Goal: Transaction & Acquisition: Purchase product/service

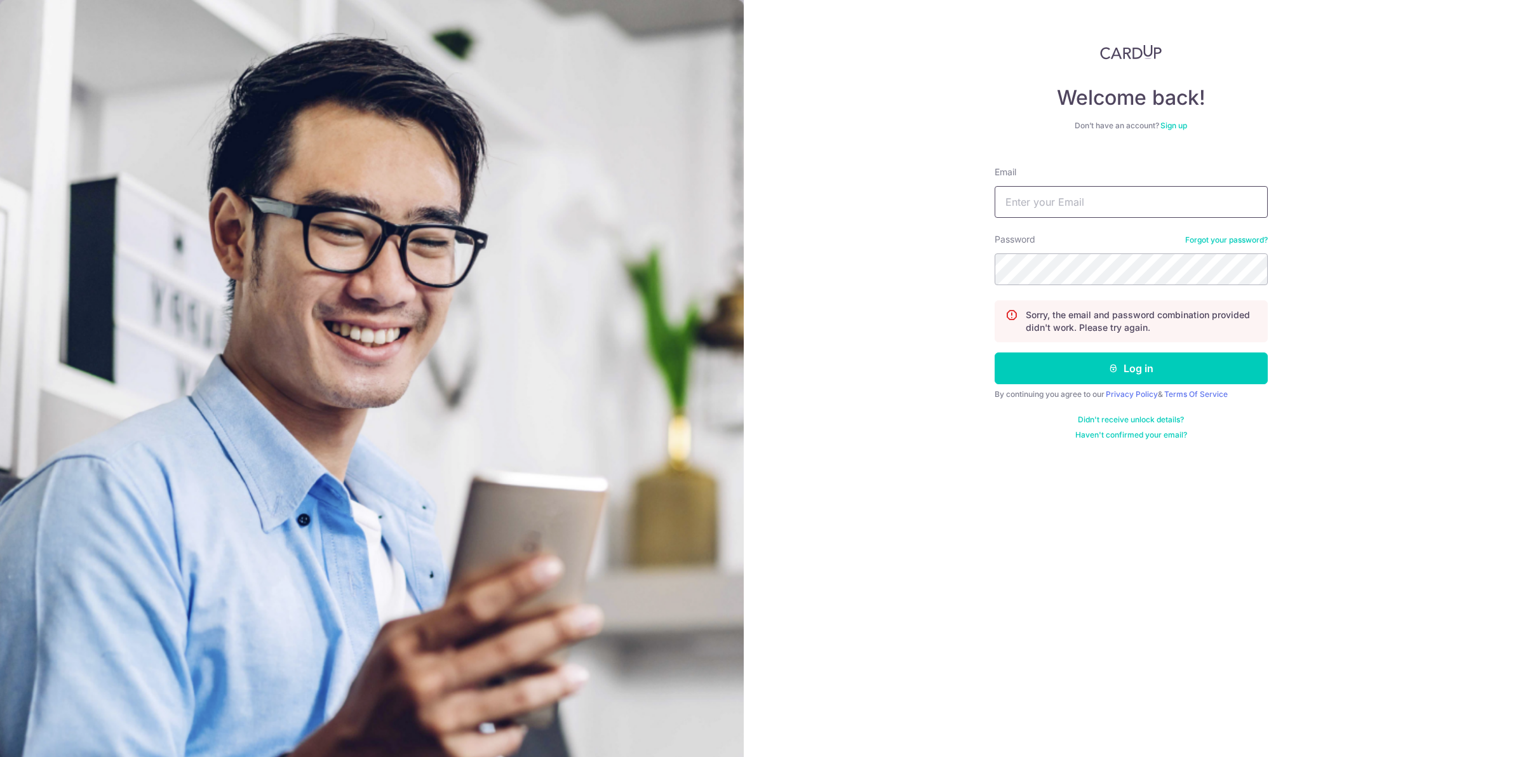
type input "[EMAIL_ADDRESS][DOMAIN_NAME]"
click at [947, 288] on div "Welcome back! Don’t have an account? Sign up Email jojoanna90@hotmail.com Passw…" at bounding box center [1131, 378] width 774 height 757
click at [995, 353] on button "Log in" at bounding box center [1131, 369] width 273 height 32
type input "jojoanna90@hotmail.com"
click at [910, 274] on div "Welcome back! Don’t have an account? Sign up Email jojoanna90@hotmail.com Passw…" at bounding box center [1131, 378] width 774 height 757
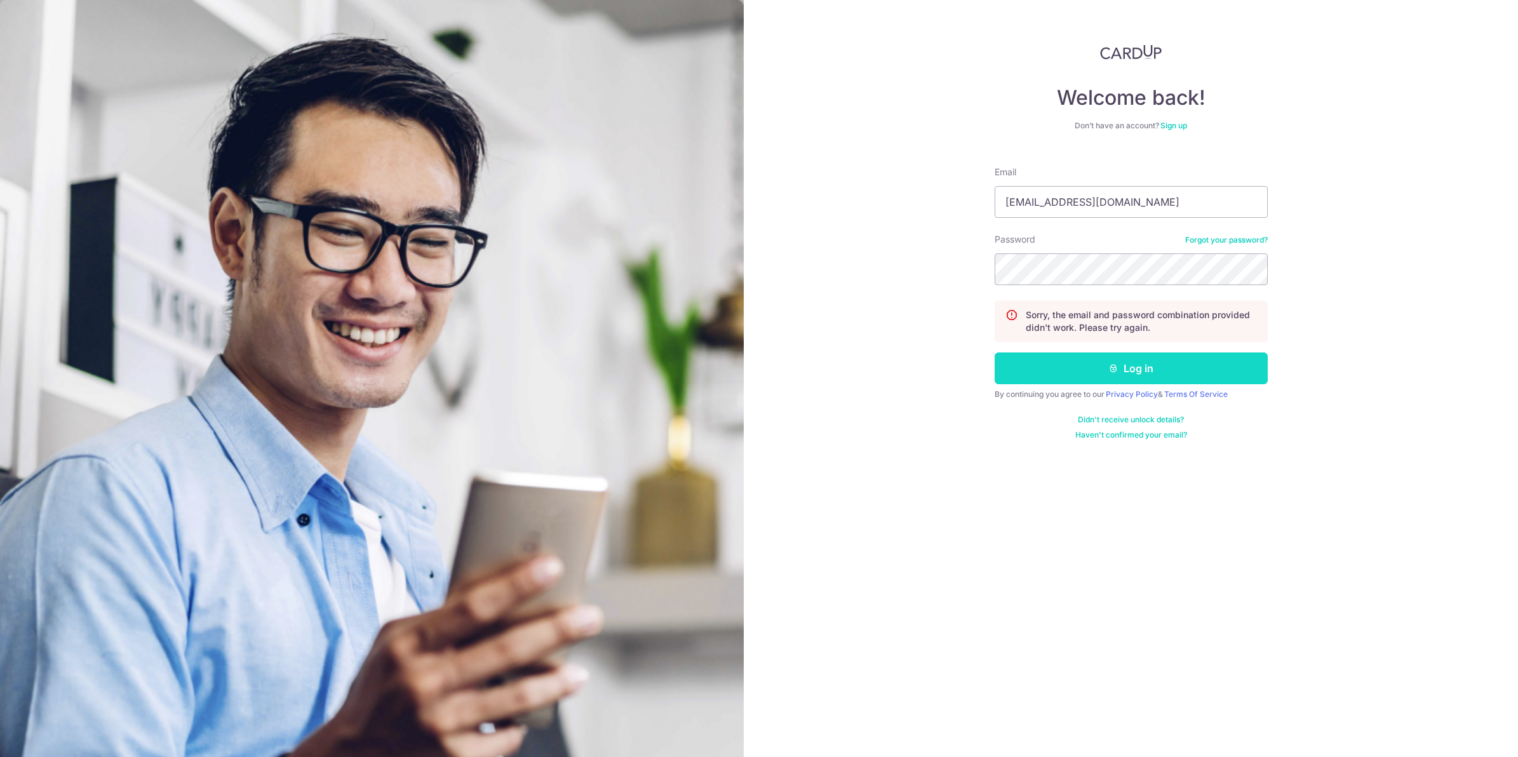
click at [1150, 378] on button "Log in" at bounding box center [1131, 369] width 273 height 32
type input "[EMAIL_ADDRESS][DOMAIN_NAME]"
click at [903, 278] on div "Welcome back! Don’t have an account? Sign up Email [EMAIL_ADDRESS][DOMAIN_NAME]…" at bounding box center [1131, 378] width 774 height 757
click at [995, 353] on button "Log in" at bounding box center [1131, 369] width 273 height 32
type input "[EMAIL_ADDRESS][DOMAIN_NAME]"
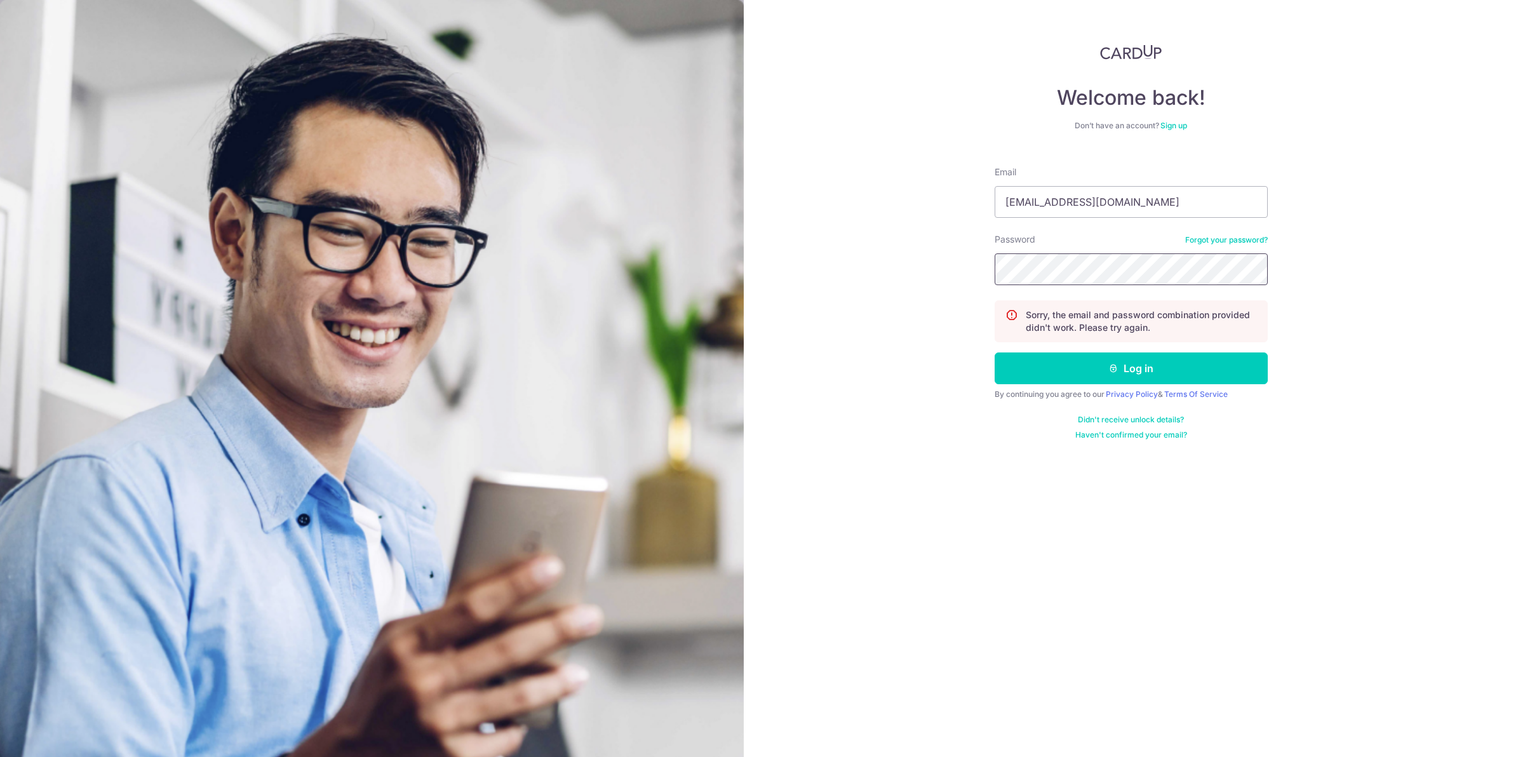
click at [916, 277] on div "Welcome back! Don’t have an account? Sign up Email jojoanna90@hotmail.com Passw…" at bounding box center [1131, 378] width 774 height 757
click at [995, 353] on button "Log in" at bounding box center [1131, 369] width 273 height 32
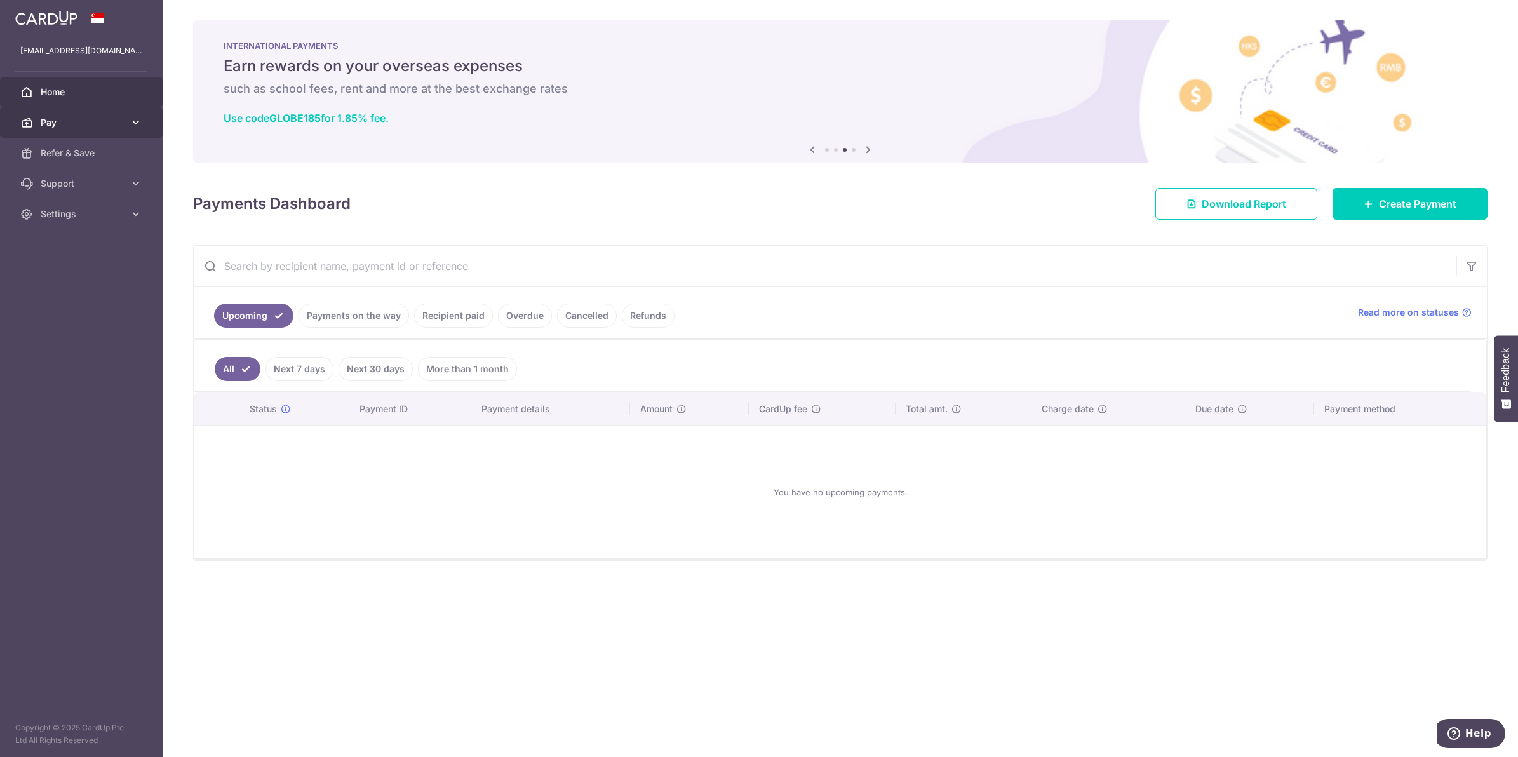
click at [102, 124] on span "Pay" at bounding box center [83, 122] width 84 height 13
click at [94, 151] on span "Payments" at bounding box center [83, 153] width 84 height 13
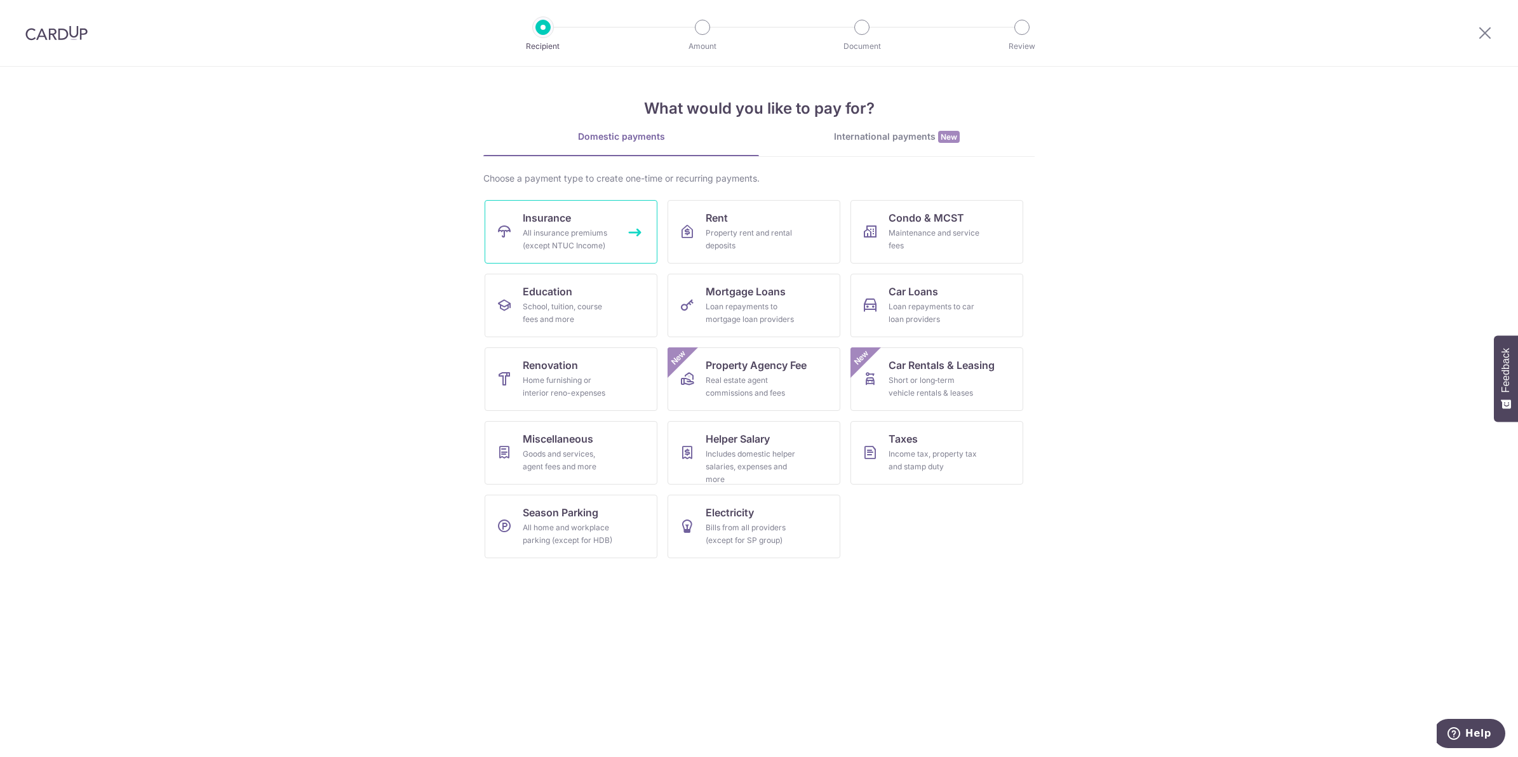
click at [602, 223] on link "Insurance All insurance premiums (except NTUC Income)" at bounding box center [571, 232] width 173 height 64
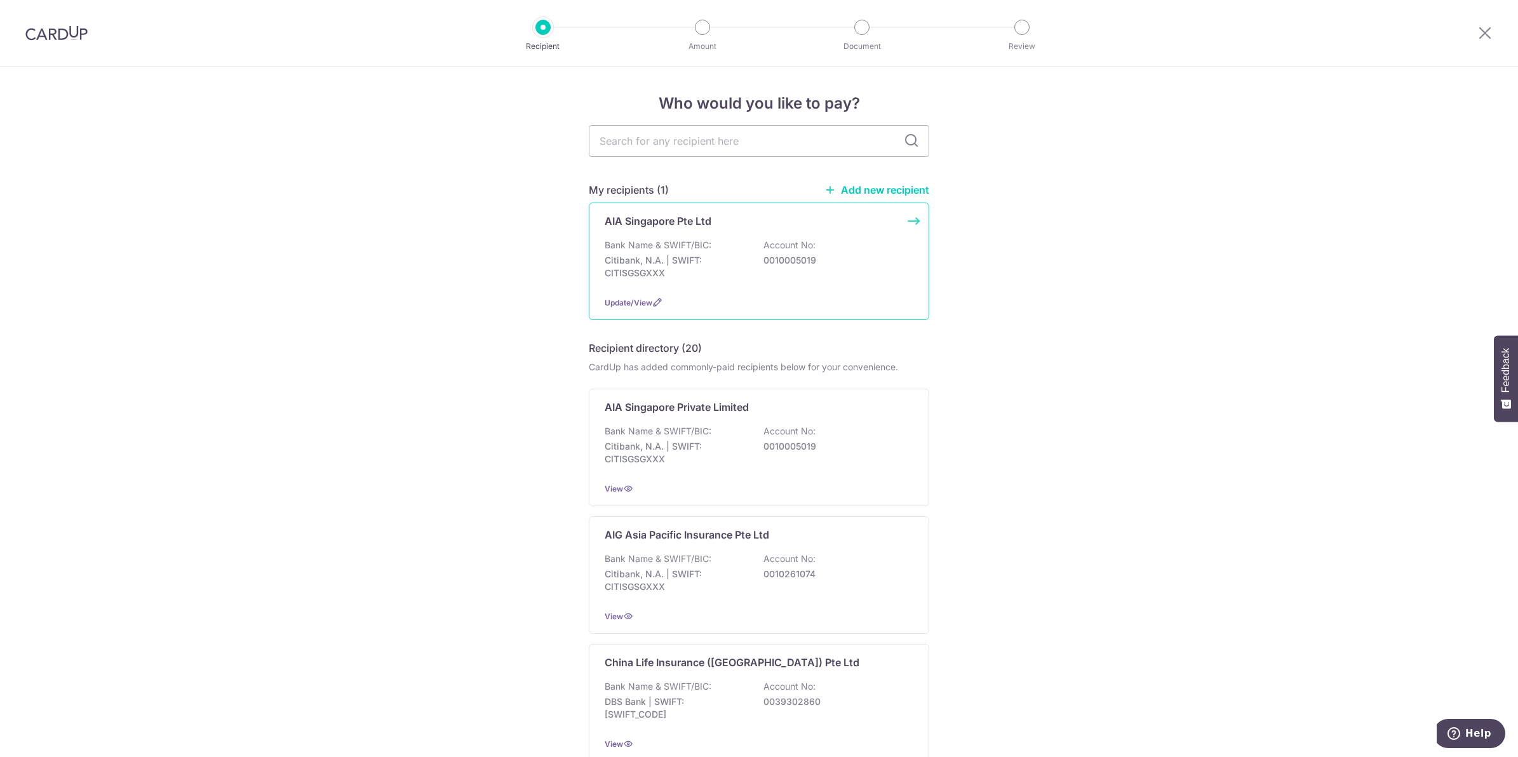
click at [760, 277] on div "Bank Name & SWIFT/BIC: Citibank, N.A. | SWIFT: CITISGSGXXX Account No: 00100050…" at bounding box center [759, 262] width 309 height 47
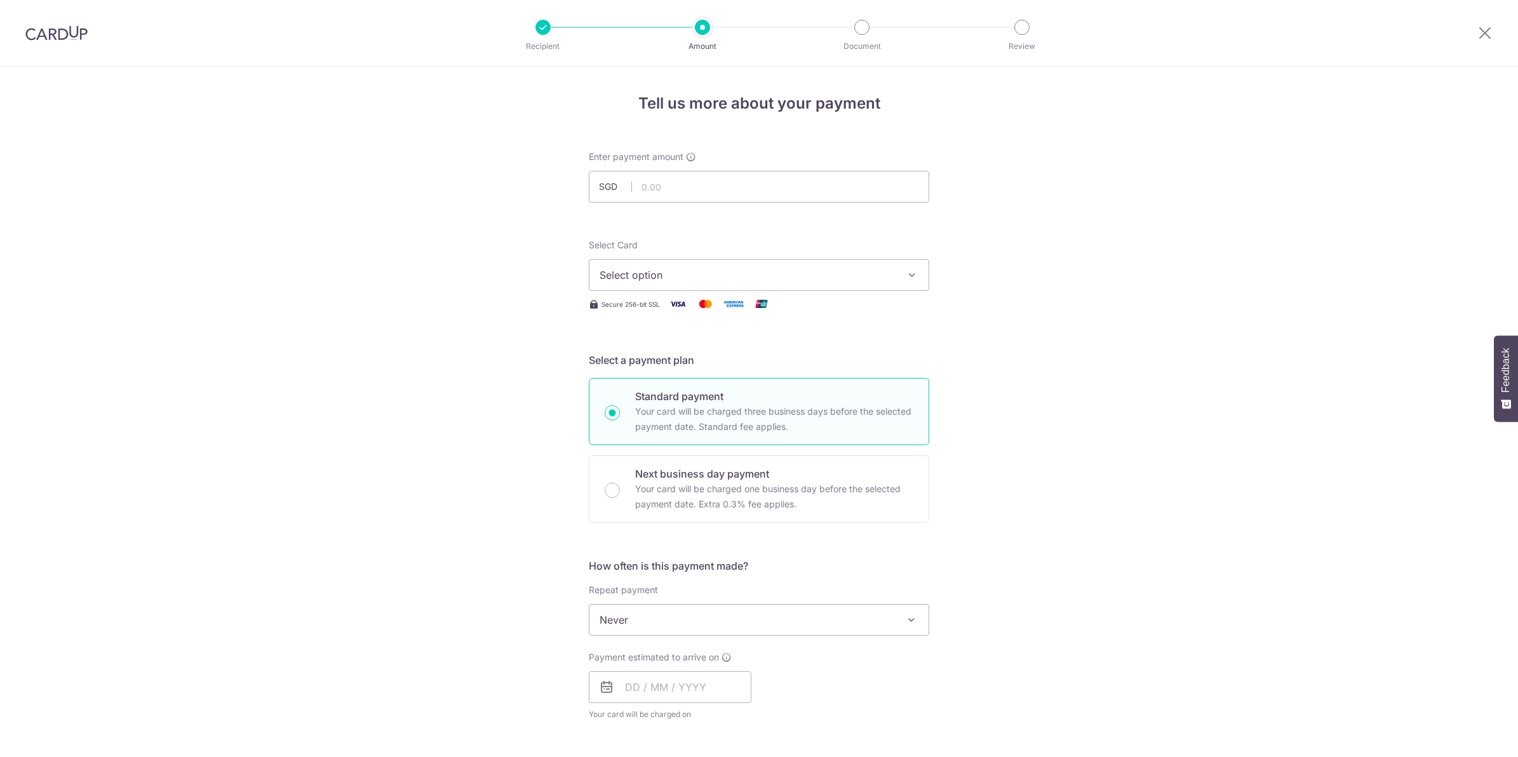
click at [689, 276] on span "Select option" at bounding box center [748, 274] width 296 height 15
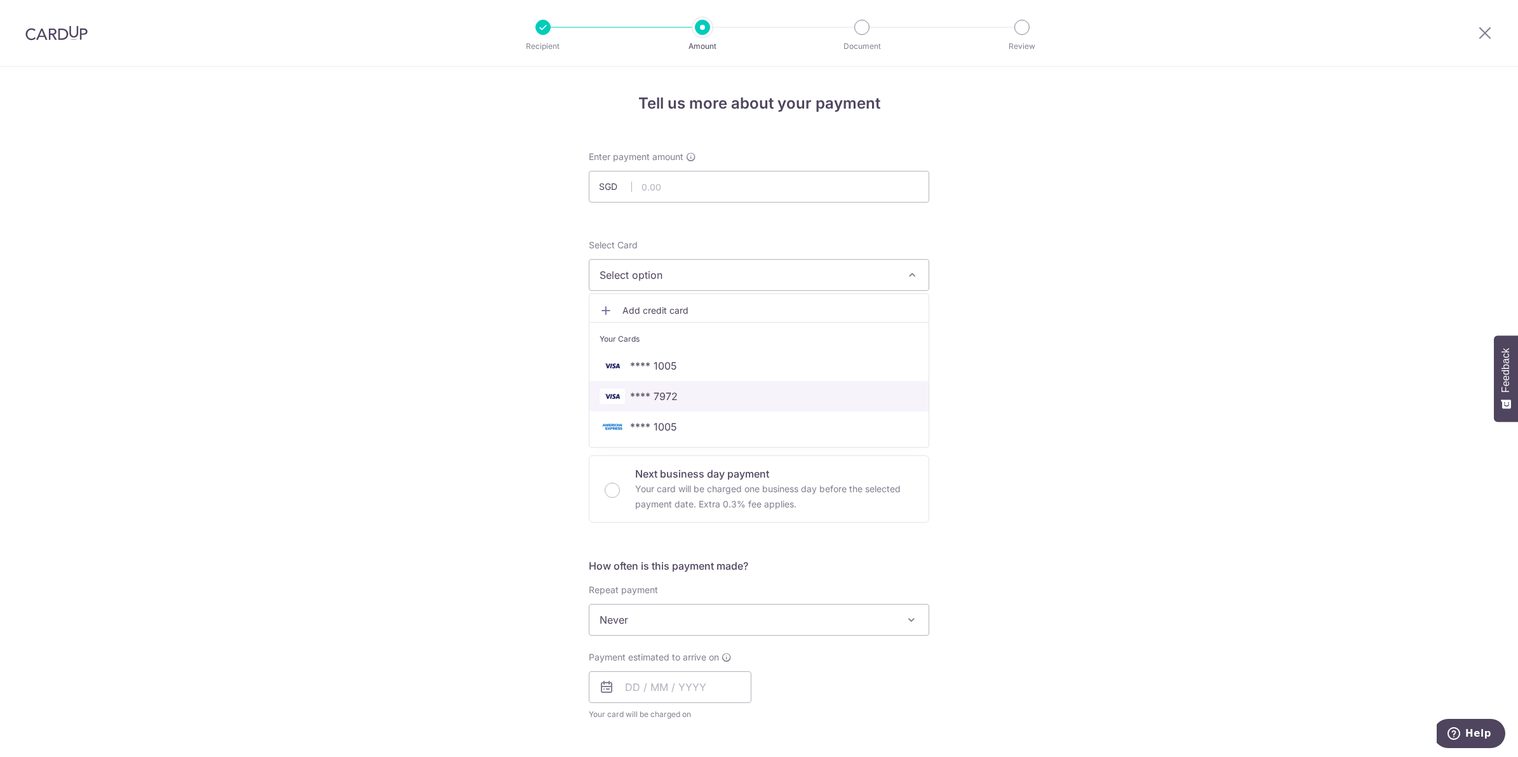
click at [650, 391] on span "**** 7972" at bounding box center [654, 396] width 48 height 15
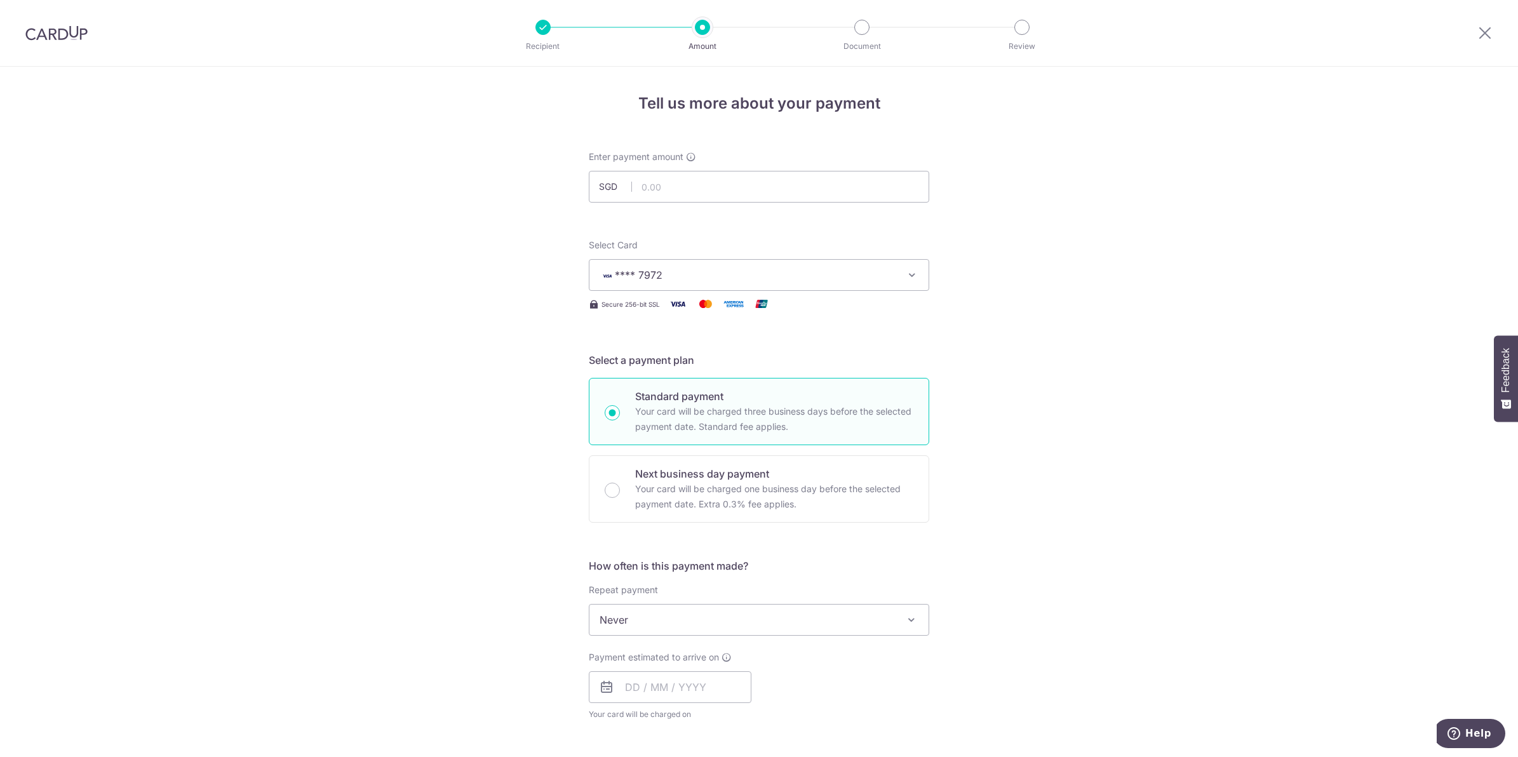
click at [1025, 525] on div "Tell us more about your payment Enter payment amount SGD Select Card **** 7972 …" at bounding box center [759, 641] width 1518 height 1149
click at [732, 633] on span "Never" at bounding box center [759, 620] width 339 height 30
click at [1034, 560] on div "Tell us more about your payment Enter payment amount SGD Select Card **** 7972 …" at bounding box center [759, 641] width 1518 height 1149
click at [773, 626] on span "Never" at bounding box center [759, 620] width 339 height 30
click at [1051, 548] on div "Tell us more about your payment Enter payment amount SGD Select Card **** 7972 …" at bounding box center [759, 641] width 1518 height 1149
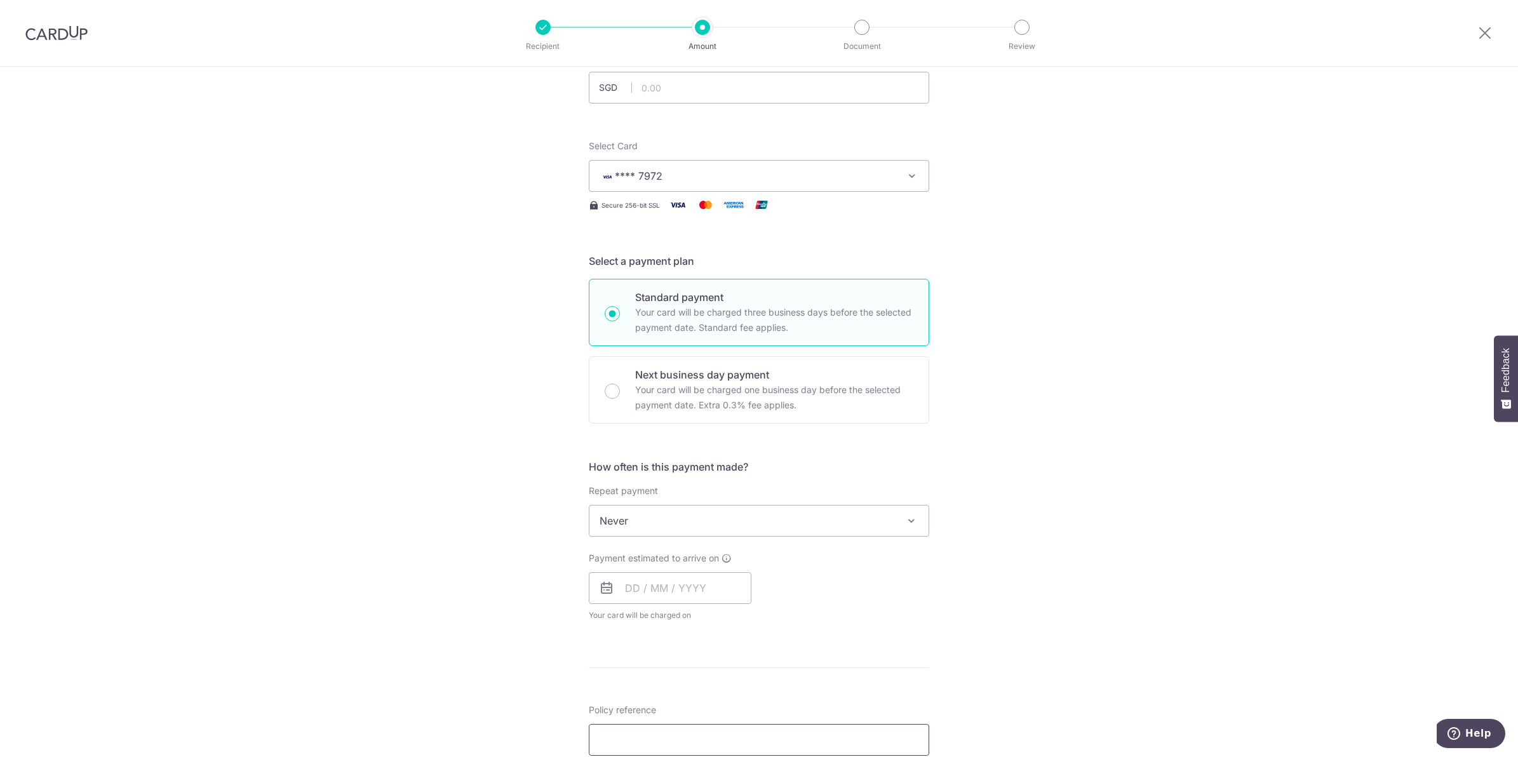
scroll to position [238, 0]
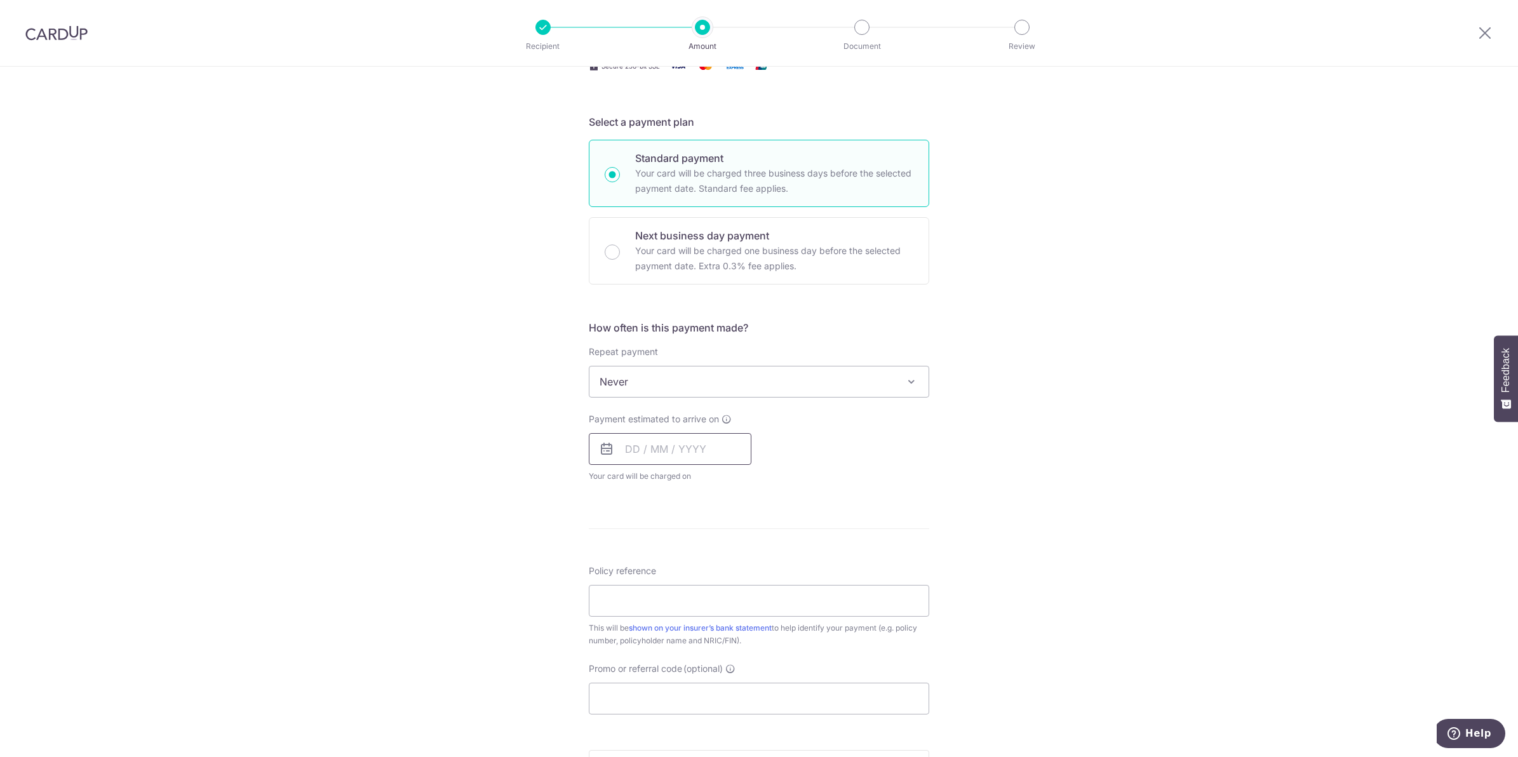
click at [656, 452] on input "text" at bounding box center [670, 449] width 163 height 32
click at [662, 567] on link "7" at bounding box center [666, 565] width 20 height 20
type input "[DATE]"
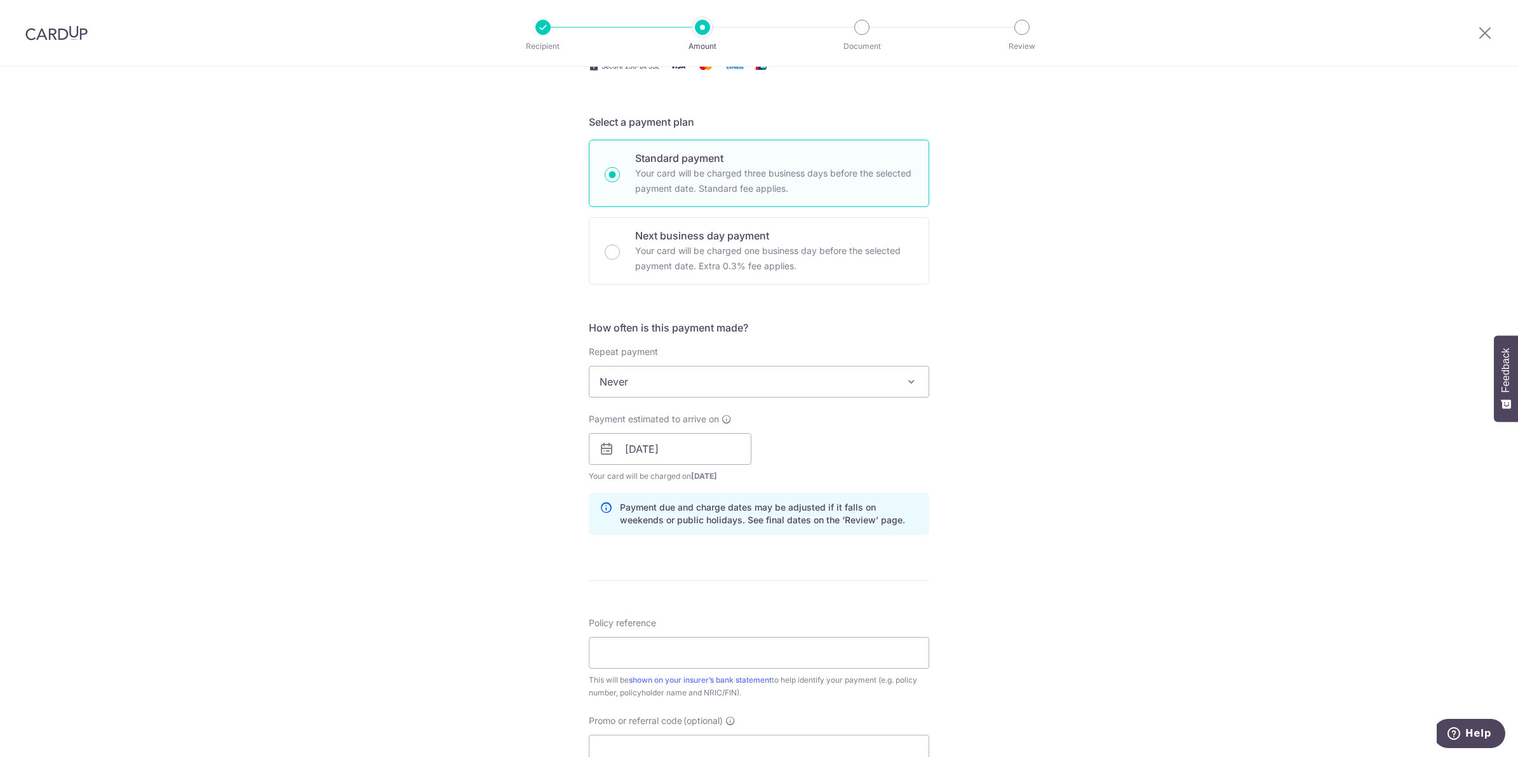
click at [1122, 490] on div "Tell us more about your payment Enter payment amount SGD Select Card **** 7972 …" at bounding box center [759, 428] width 1518 height 1201
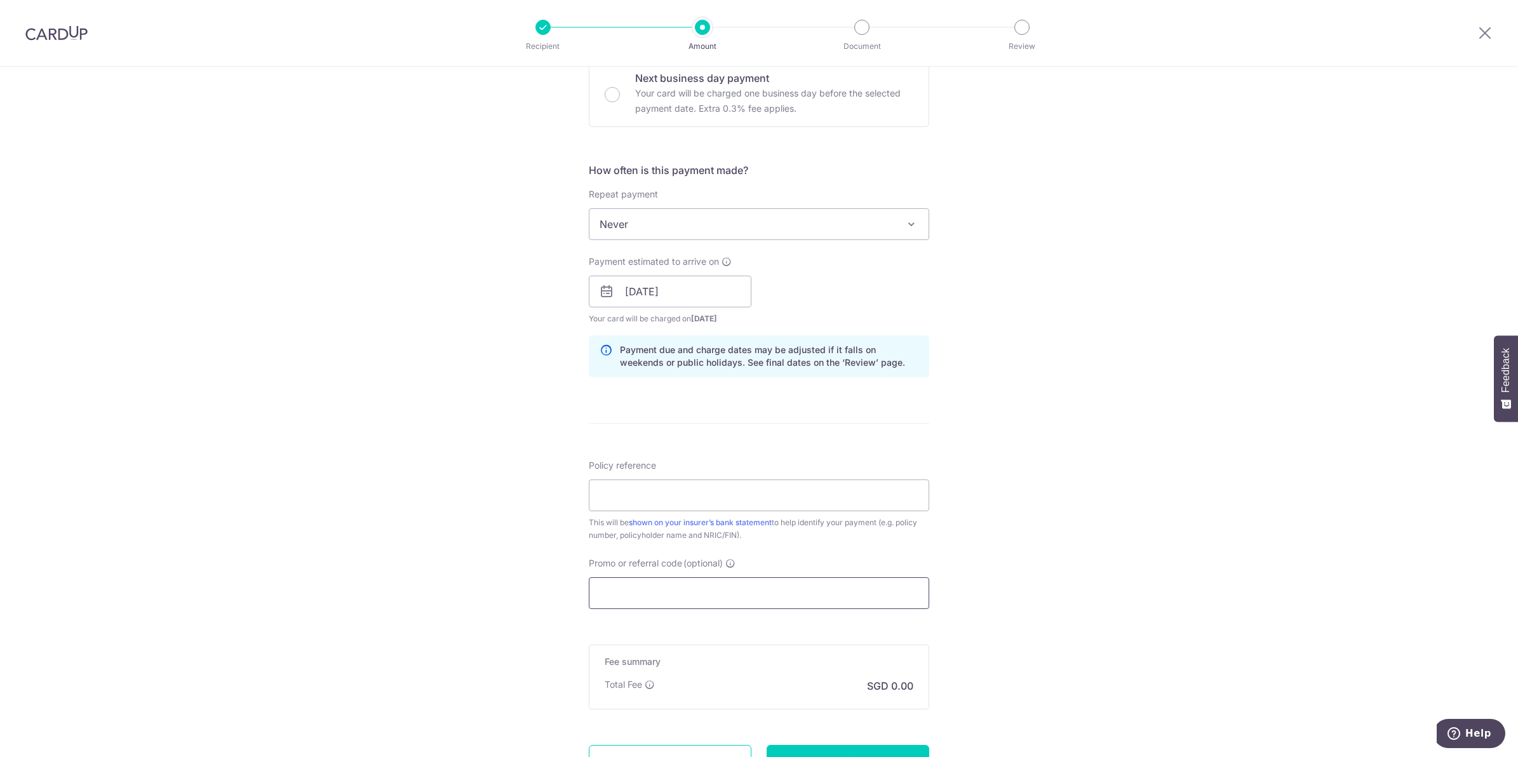
scroll to position [397, 0]
click at [718, 496] on input "Policy reference" at bounding box center [759, 494] width 340 height 32
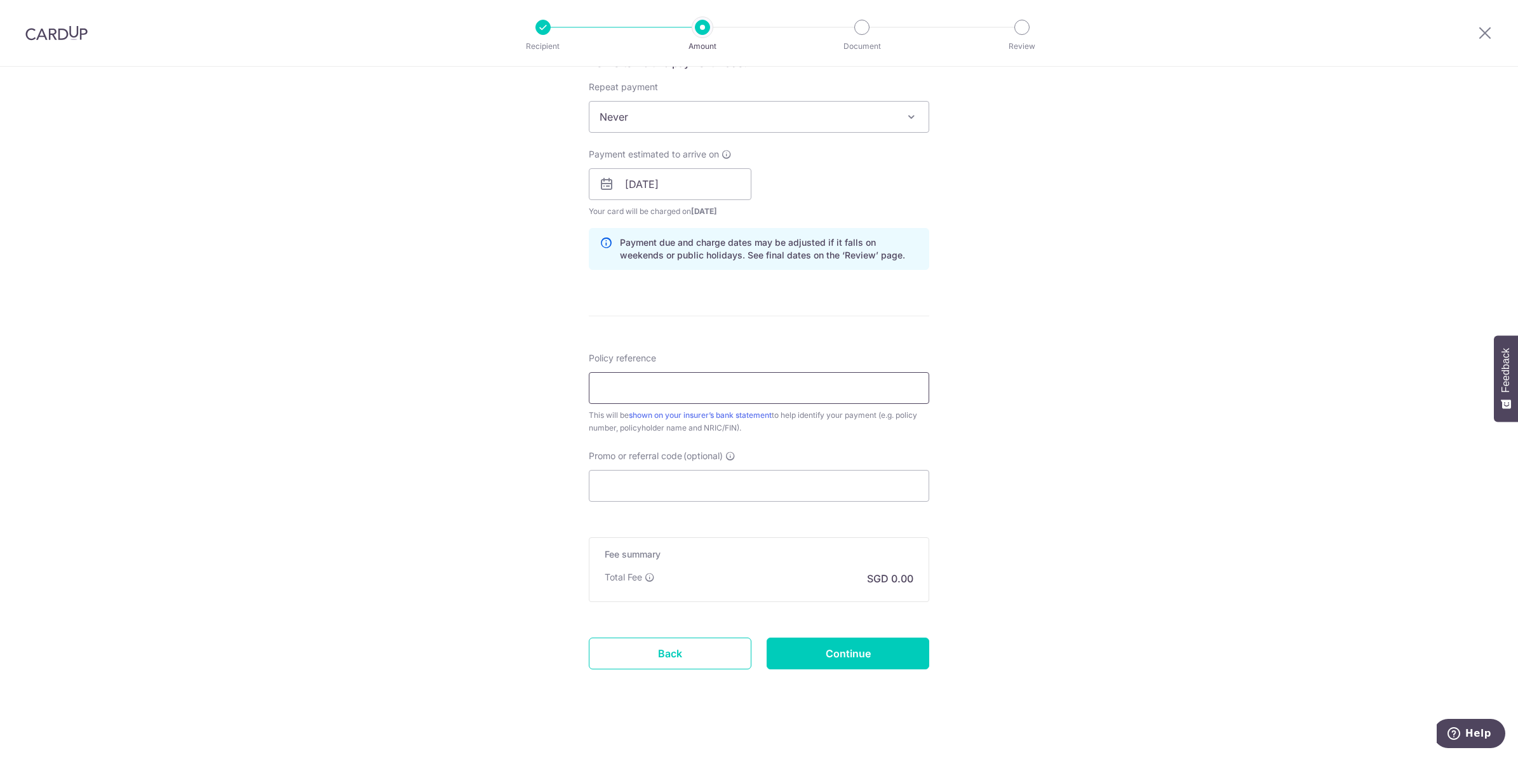
scroll to position [512, 0]
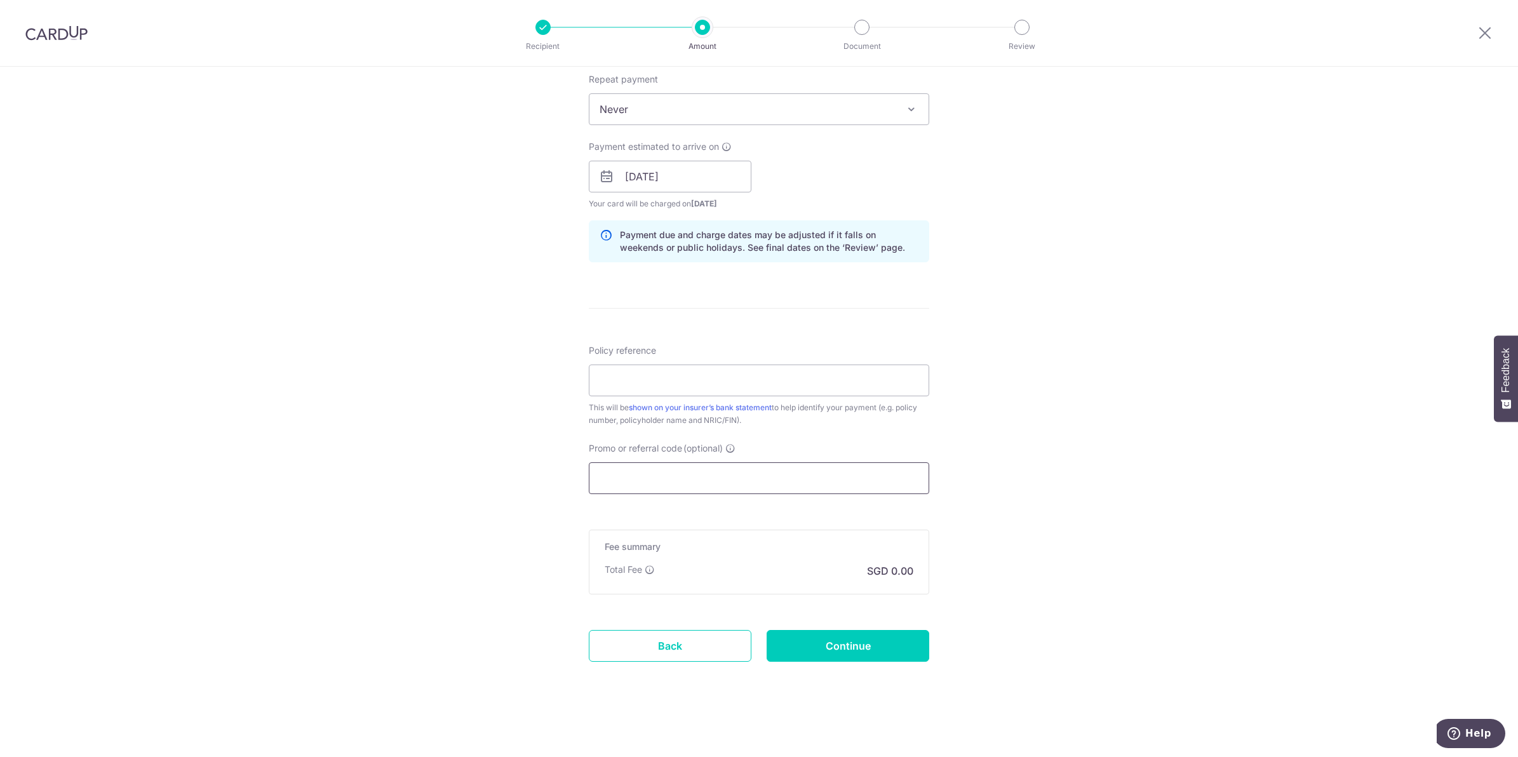
click at [893, 478] on input "Promo or referral code (optional)" at bounding box center [759, 478] width 340 height 32
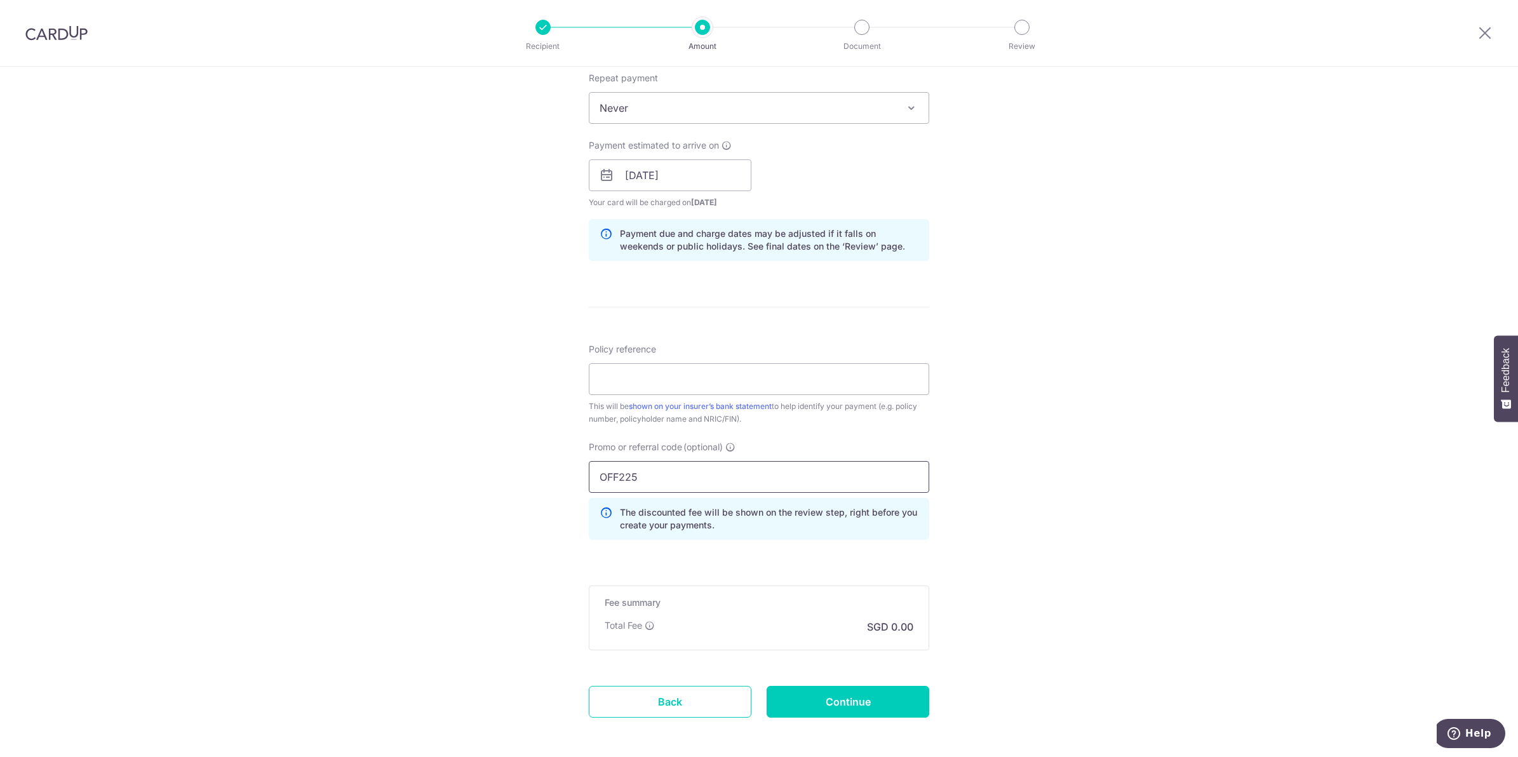
type input "OFF225"
click at [1159, 473] on div "Tell us more about your payment Enter payment amount SGD Select Card **** 7972 …" at bounding box center [759, 184] width 1518 height 1258
click at [696, 374] on input "Policy reference" at bounding box center [759, 379] width 340 height 32
click at [1034, 398] on div "Tell us more about your payment Enter payment amount SGD Select Card **** 7972 …" at bounding box center [759, 184] width 1518 height 1258
